Goal: Task Accomplishment & Management: Manage account settings

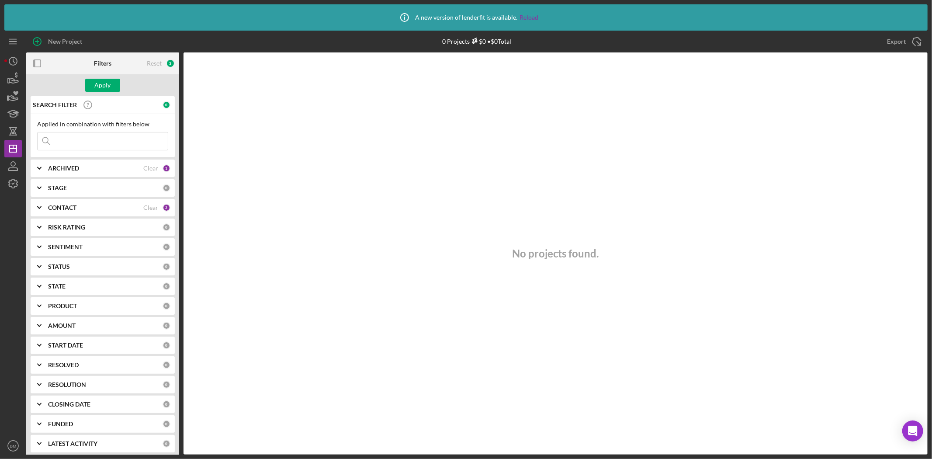
click at [94, 142] on input at bounding box center [103, 140] width 130 height 17
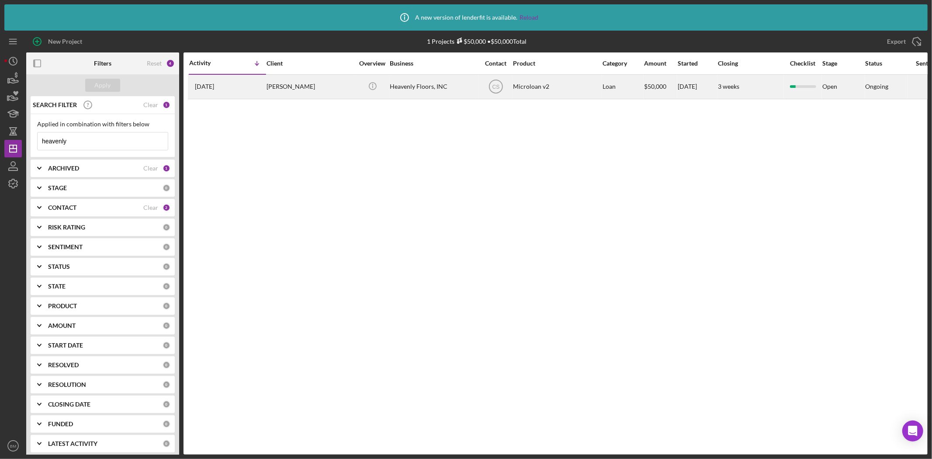
type input "heavenly"
click at [352, 89] on div "[PERSON_NAME]" at bounding box center [310, 86] width 87 height 23
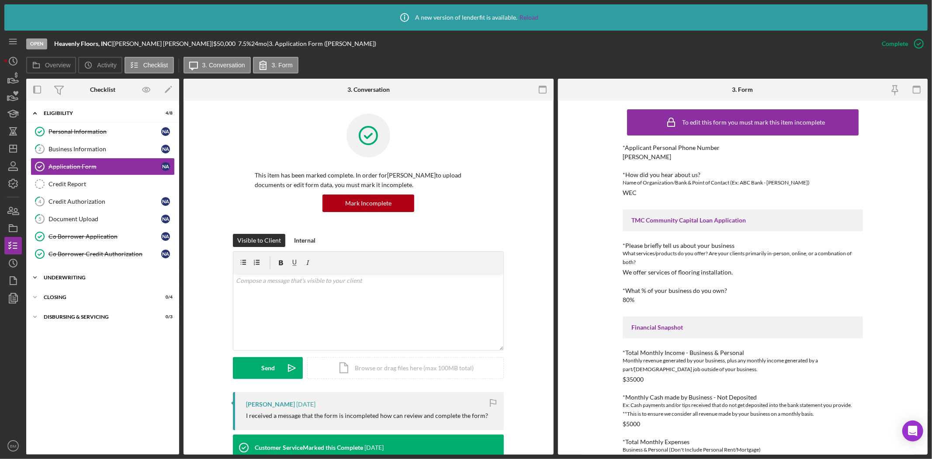
click at [57, 280] on div "Underwriting" at bounding box center [106, 277] width 125 height 5
click at [84, 313] on div "Additional Documentation (optional)" at bounding box center [104, 313] width 113 height 7
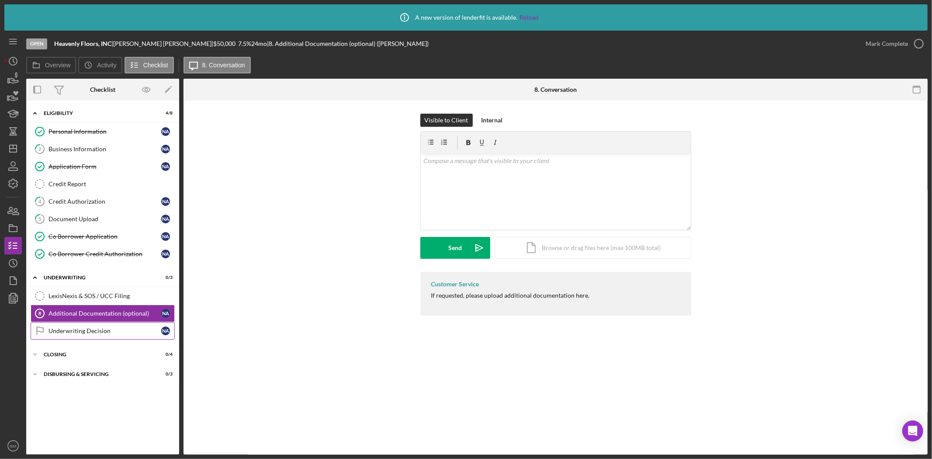
click at [84, 333] on div "Underwriting Decision" at bounding box center [104, 330] width 113 height 7
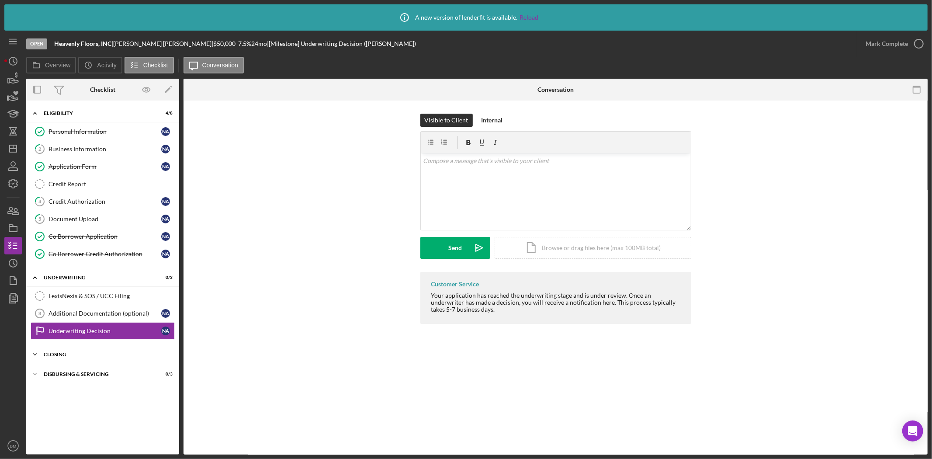
click at [75, 352] on div "Icon/Expander Closing 0 / 4" at bounding box center [102, 354] width 153 height 17
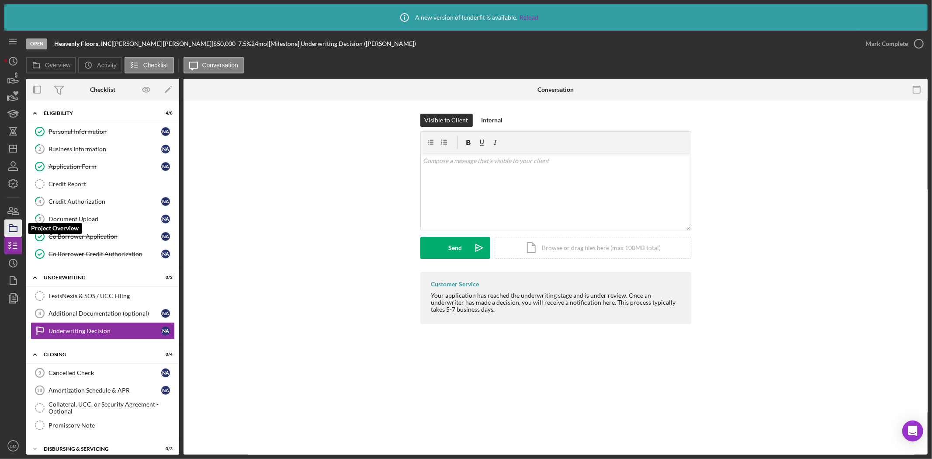
click at [14, 229] on icon "button" at bounding box center [13, 228] width 22 height 22
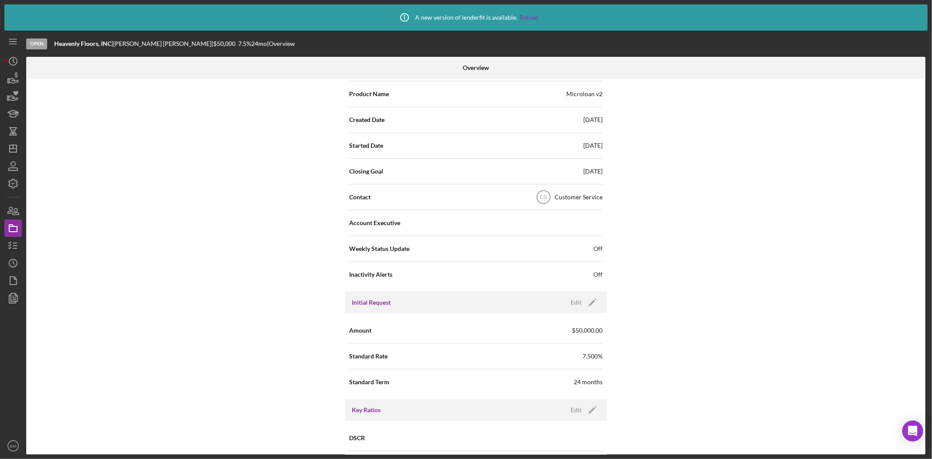
scroll to position [194, 0]
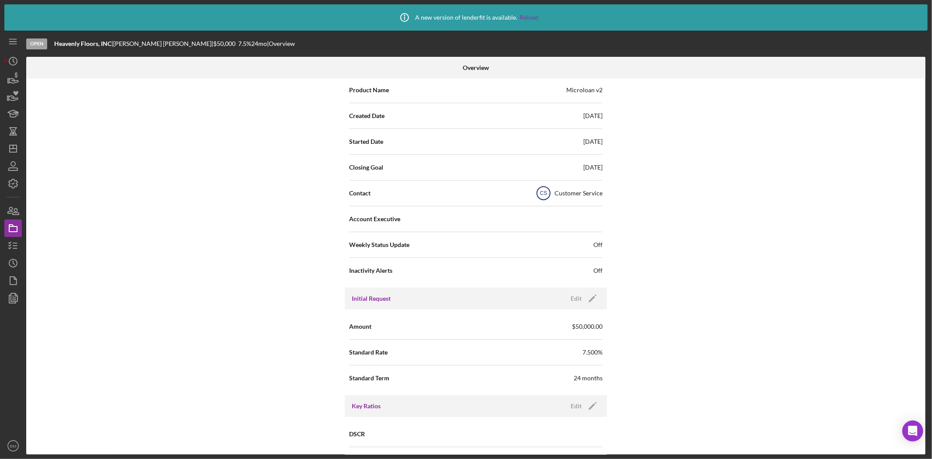
click at [544, 191] on text "CS" at bounding box center [543, 194] width 7 height 6
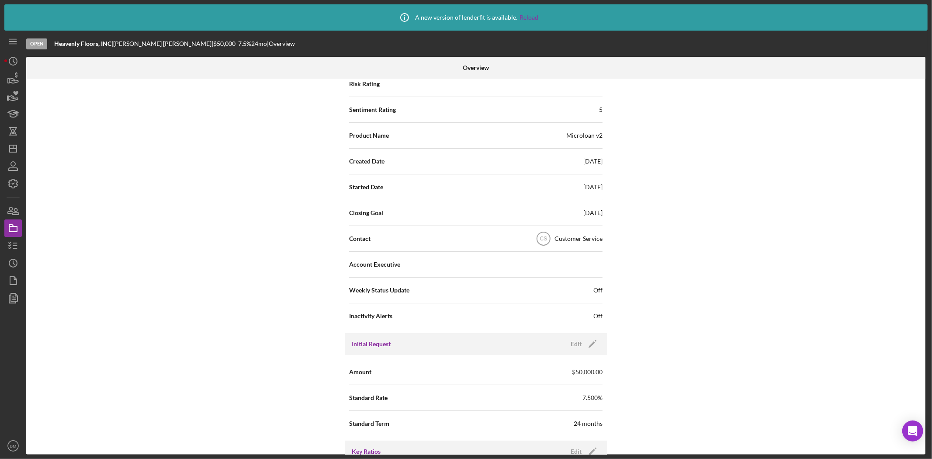
scroll to position [97, 0]
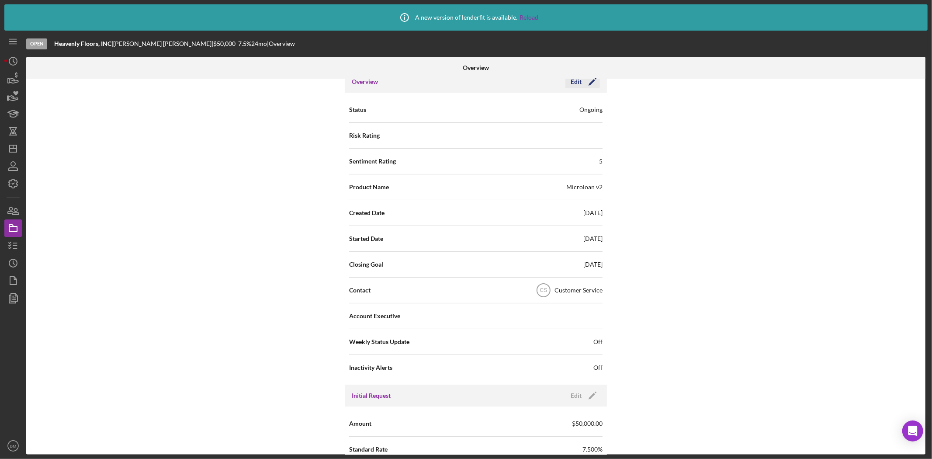
click at [575, 81] on div "Edit" at bounding box center [576, 81] width 11 height 13
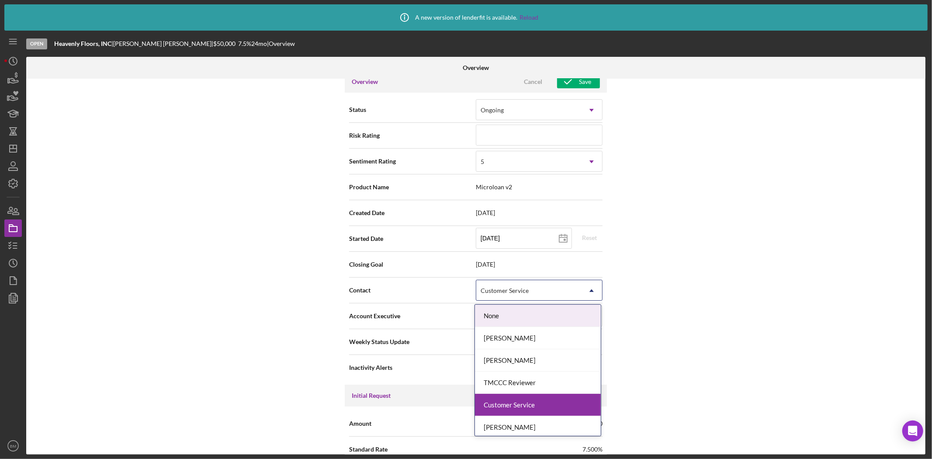
click at [524, 296] on div "Customer Service" at bounding box center [528, 291] width 105 height 20
click at [530, 343] on div "[PERSON_NAME]" at bounding box center [538, 338] width 126 height 22
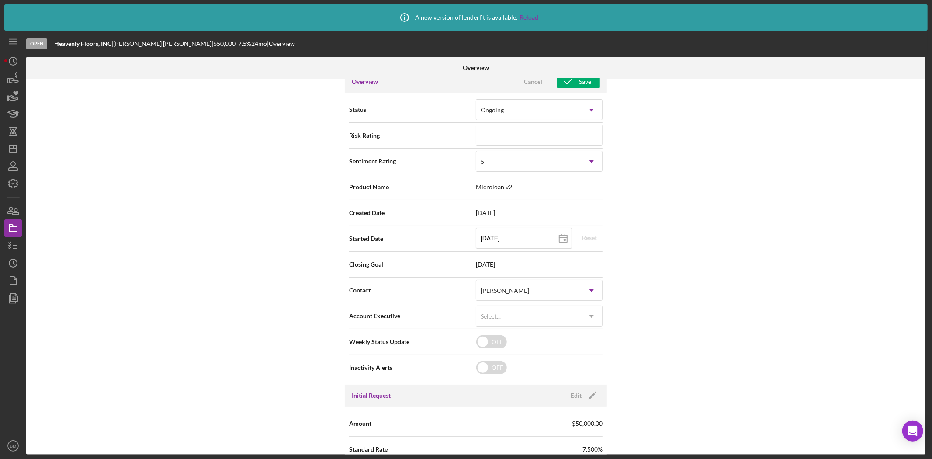
click at [667, 341] on div "Internal Workflow Stage Open Icon/Dropdown Arrow Archive (can unarchive later i…" at bounding box center [475, 267] width 899 height 376
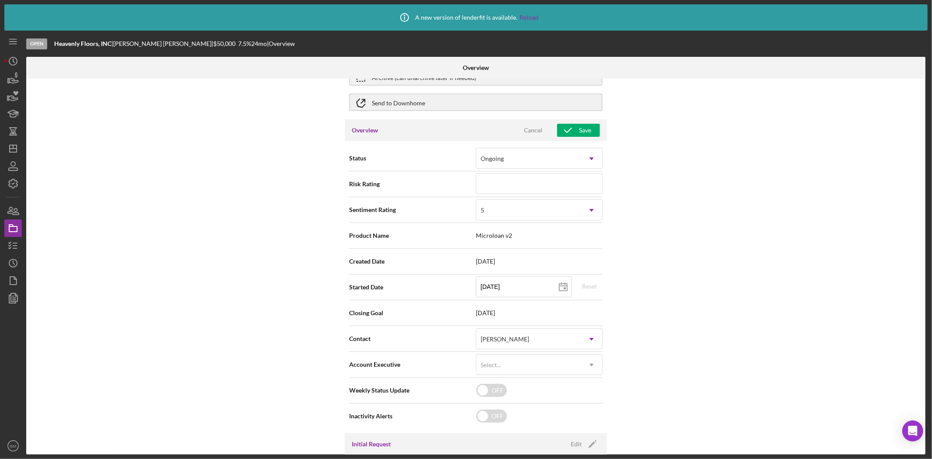
click at [578, 117] on div "Internal Workflow Stage Open Icon/Dropdown Arrow Archive (can unarchive later i…" at bounding box center [476, 77] width 262 height 85
click at [569, 126] on icon "button" at bounding box center [568, 130] width 22 height 22
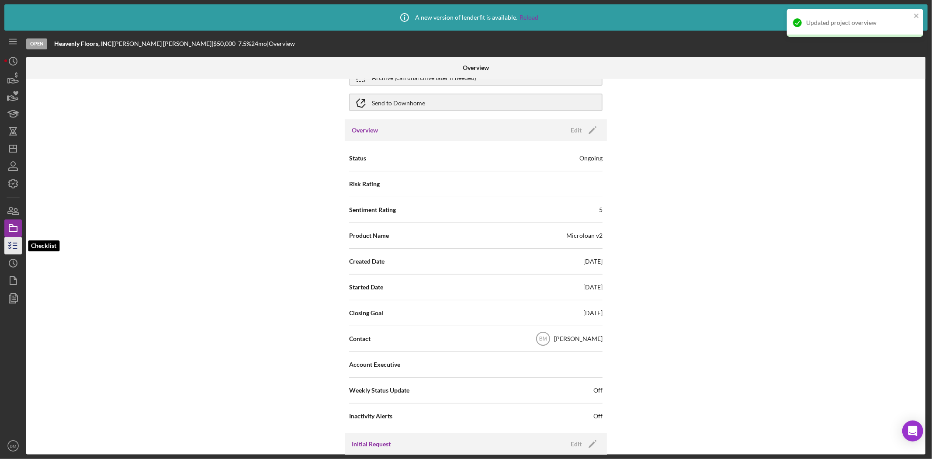
click at [15, 236] on icon "button" at bounding box center [13, 246] width 22 height 22
